Goal: Information Seeking & Learning: Learn about a topic

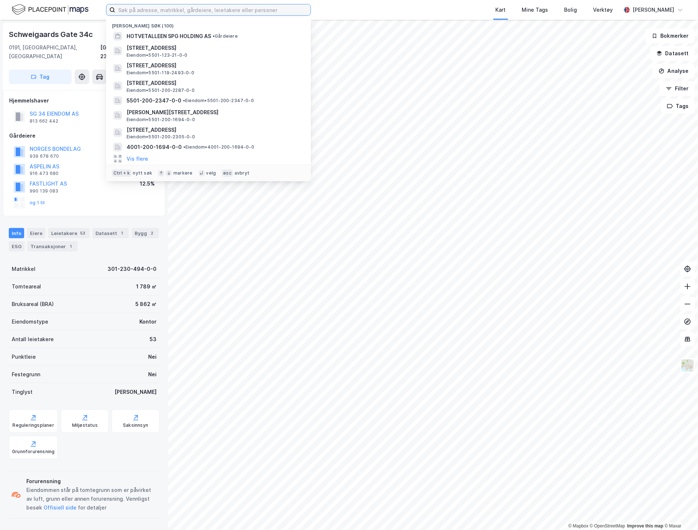
click at [158, 10] on input at bounding box center [212, 9] width 195 height 11
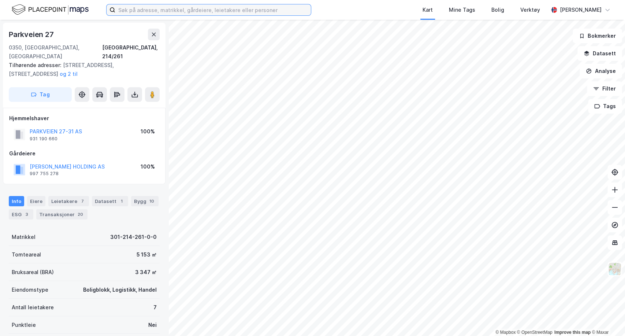
click at [127, 15] on input at bounding box center [212, 9] width 195 height 11
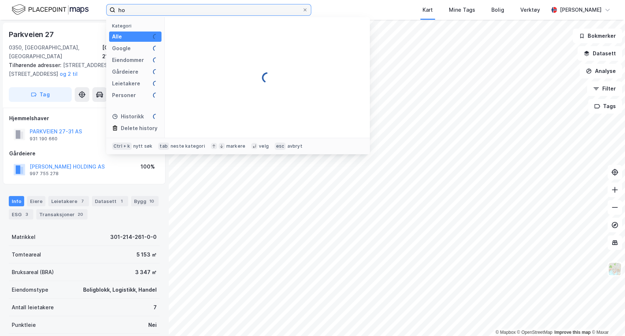
type input "h"
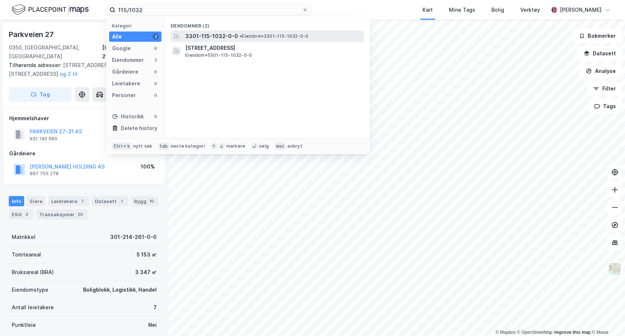
click at [218, 36] on span "3301-115-1032-0-0" at bounding box center [211, 36] width 53 height 9
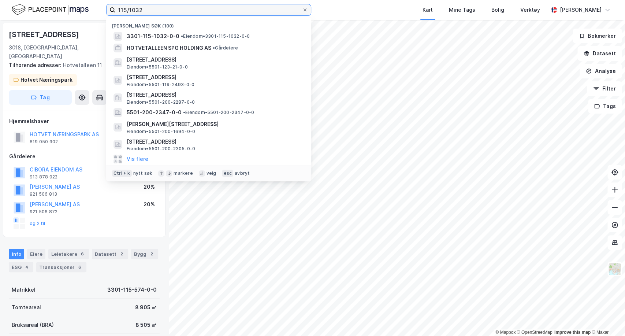
drag, startPoint x: 156, startPoint y: 12, endPoint x: 116, endPoint y: 10, distance: 40.4
click at [116, 10] on input "115/1032" at bounding box center [208, 9] width 187 height 11
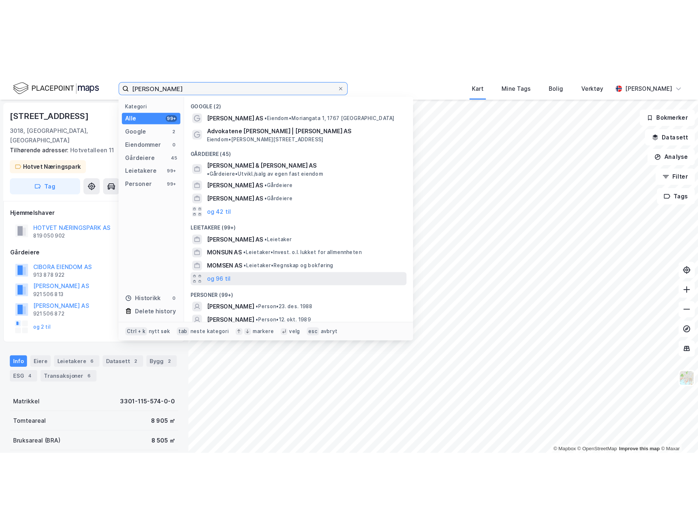
scroll to position [21, 0]
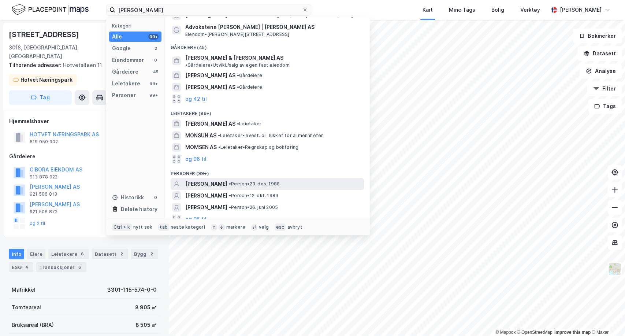
click at [211, 179] on span "[PERSON_NAME]" at bounding box center [206, 183] width 42 height 9
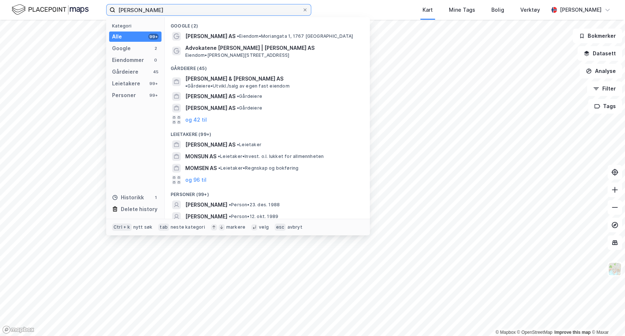
drag, startPoint x: 175, startPoint y: 9, endPoint x: 120, endPoint y: 10, distance: 54.5
click at [120, 10] on input "[PERSON_NAME]" at bounding box center [208, 9] width 187 height 11
type input "a"
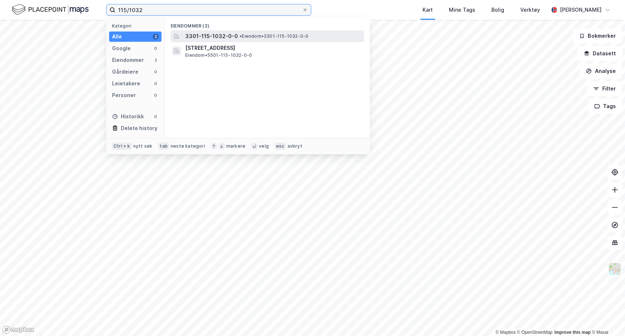
type input "115/1032"
click at [210, 33] on span "3301-115-1032-0-0" at bounding box center [211, 36] width 53 height 9
